Goal: Book appointment/travel/reservation

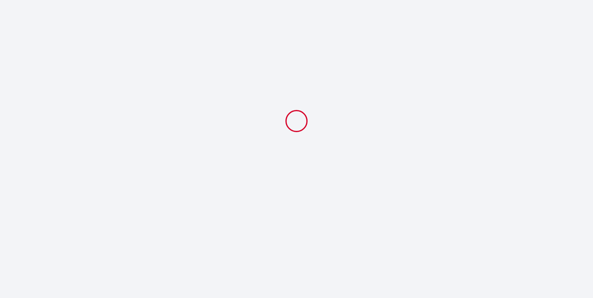
select select
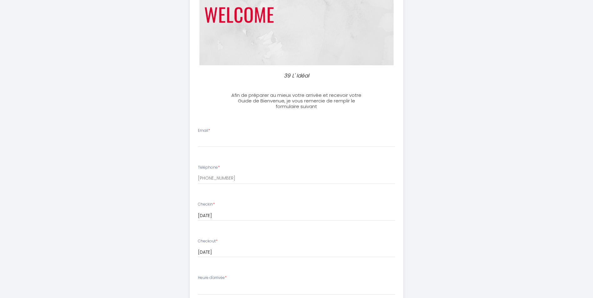
scroll to position [94, 0]
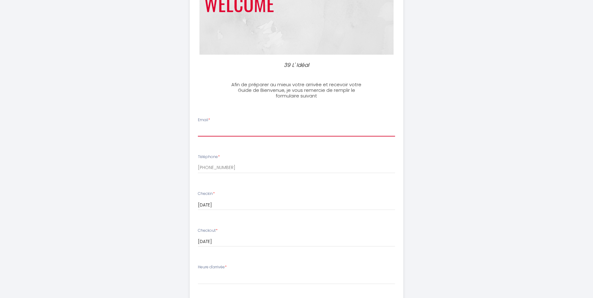
click at [210, 131] on input "Email *" at bounding box center [296, 130] width 197 height 11
click at [223, 132] on input "Email *" at bounding box center [296, 130] width 197 height 11
click at [229, 131] on input "Email *" at bounding box center [296, 130] width 197 height 11
paste input "'[EMAIL_ADDRESS][DOMAIN_NAME]'"
type input "[EMAIL_ADDRESS][DOMAIN_NAME]"
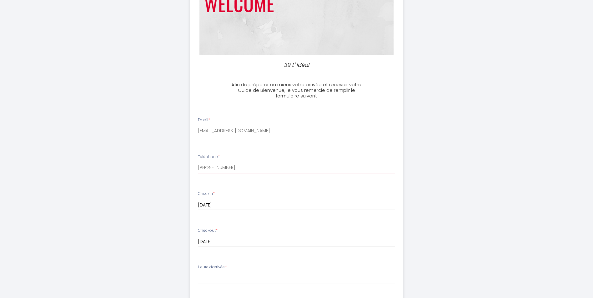
drag, startPoint x: 236, startPoint y: 167, endPoint x: 169, endPoint y: 166, distance: 67.2
click at [169, 169] on div "39 L' Idéal Afin de préparer au mieux votre arrivée et recevoir votre Guide de …" at bounding box center [297, 204] width 320 height 596
type input "0625157542"
click at [245, 201] on input "[DATE]" at bounding box center [296, 205] width 197 height 8
click at [300, 178] on li "Téléphone * 0625157542" at bounding box center [296, 166] width 213 height 33
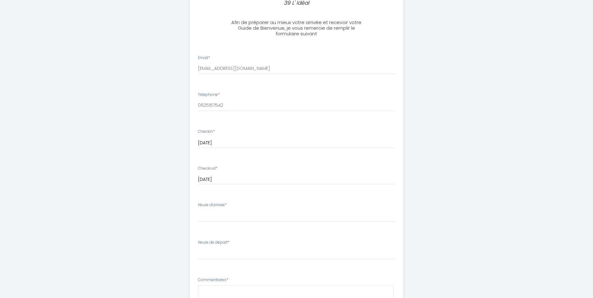
scroll to position [156, 0]
click at [228, 218] on select "16:00 16:30 17:00 17:30 18:00 18:30 19:00 19:30 20:00 20:30 21:00 21:30 22:00 2…" at bounding box center [296, 216] width 197 height 12
select select "19:00"
click at [198, 210] on select "16:00 16:30 17:00 17:30 18:00 18:30 19:00 19:30 20:00 20:30 21:00 21:30 22:00 2…" at bounding box center [296, 216] width 197 height 12
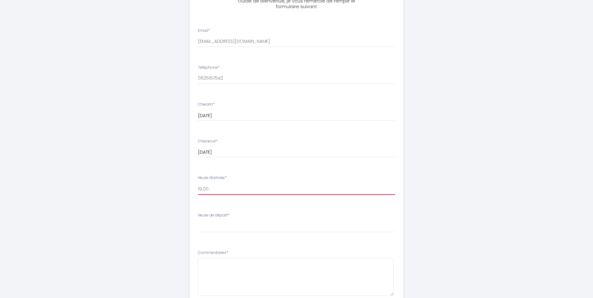
scroll to position [219, 0]
click at [226, 190] on select "00:00 00:30 01:00 01:30 02:00 02:30 03:00 03:30 04:00 04:30 05:00 05:30 06:00 0…" at bounding box center [296, 191] width 197 height 12
select select "07:30"
click at [198, 185] on select "00:00 00:30 01:00 01:30 02:00 02:30 03:00 03:30 04:00 04:30 05:00 05:30 06:00 0…" at bounding box center [296, 191] width 197 height 12
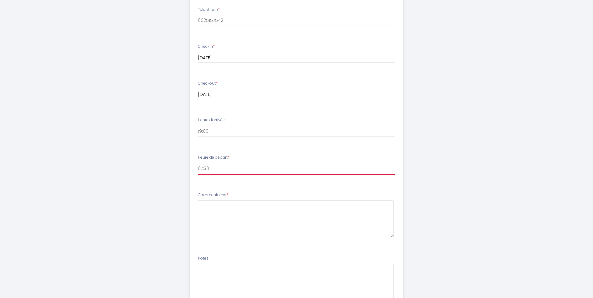
scroll to position [298, 0]
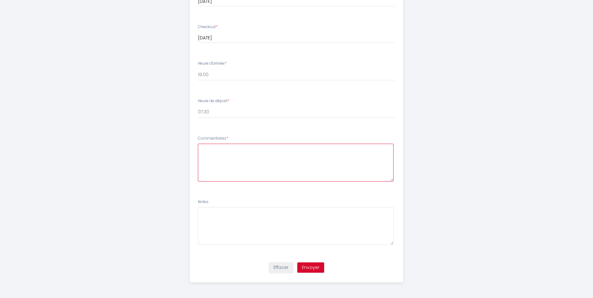
click at [210, 152] on textarea at bounding box center [296, 163] width 196 height 38
click at [312, 266] on button "Envoyer" at bounding box center [310, 268] width 27 height 11
click at [232, 153] on textarea at bounding box center [296, 163] width 196 height 38
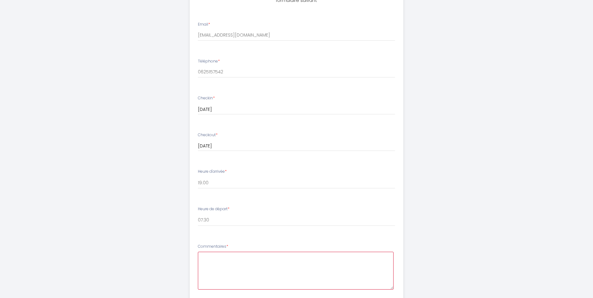
scroll to position [250, 0]
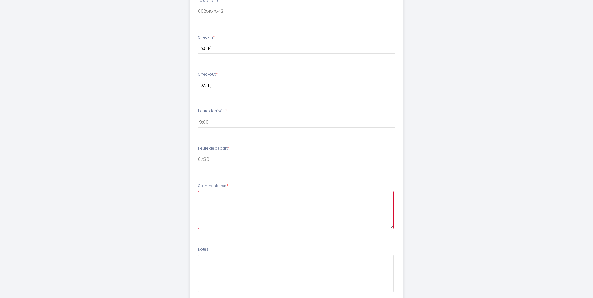
click at [211, 198] on textarea at bounding box center [296, 210] width 196 height 38
type textarea "2"
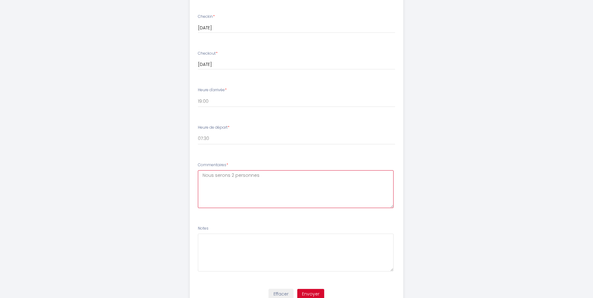
scroll to position [298, 0]
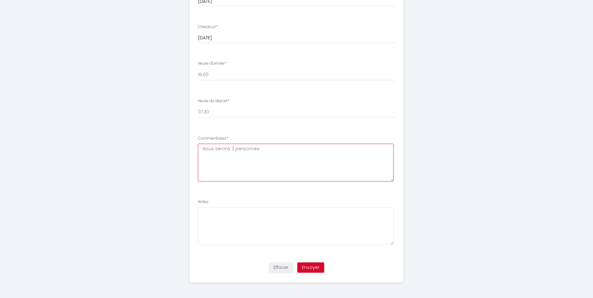
type textarea "Nous serons 2 personnes"
click at [316, 265] on button "Envoyer" at bounding box center [310, 268] width 27 height 11
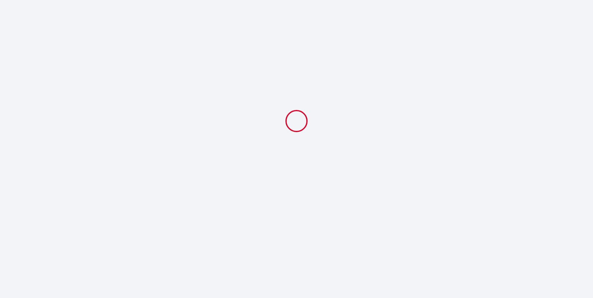
select select "19:00"
select select "07:30"
